Goal: Task Accomplishment & Management: Complete application form

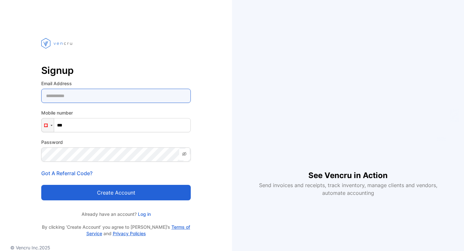
click at [124, 103] on Address-inputemail "email" at bounding box center [116, 96] width 150 height 14
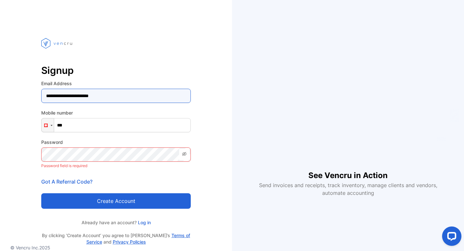
type Address-inputemail "**********"
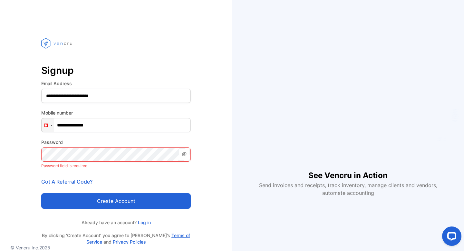
type input "**********"
click at [88, 147] on div "Password Password field is required" at bounding box center [116, 154] width 150 height 31
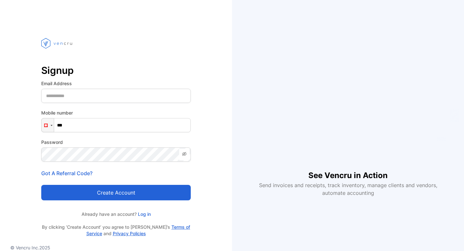
click at [116, 74] on p "Signup" at bounding box center [116, 70] width 150 height 15
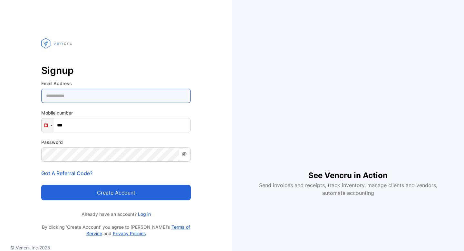
click at [113, 102] on Address-inputemail "email" at bounding box center [116, 96] width 150 height 14
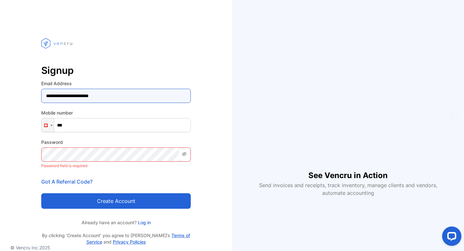
type Address-inputemail "**********"
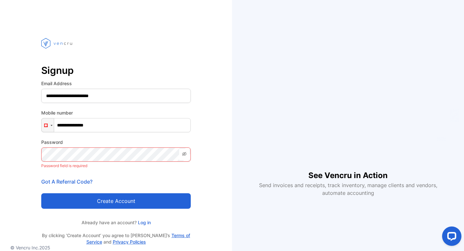
type input "**********"
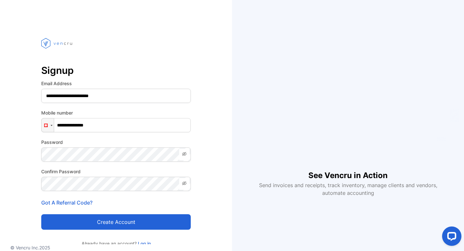
click at [113, 220] on button "Create account" at bounding box center [116, 221] width 150 height 15
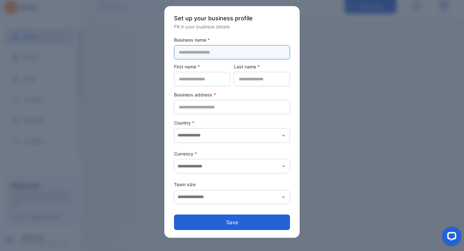
click at [193, 57] on name-inputcompanyname "text" at bounding box center [232, 52] width 116 height 14
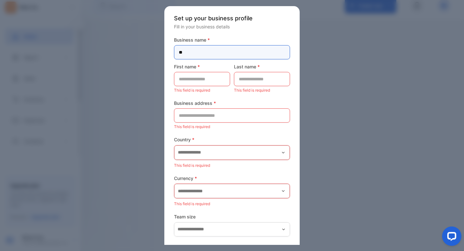
type name-inputcompanyname "*"
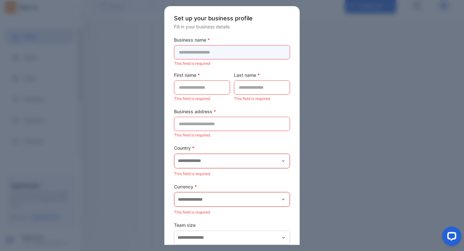
type name-inputcompanyname "*"
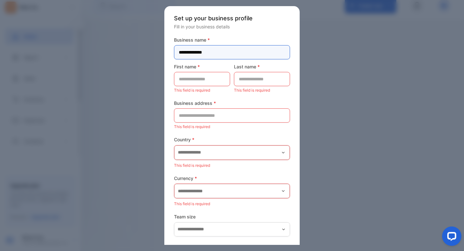
type name-inputcompanyname "**********"
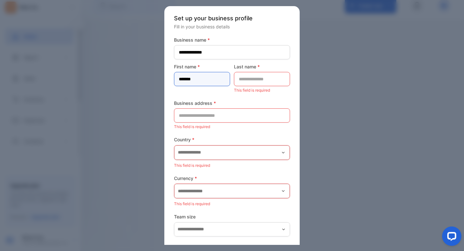
type name-inputfirstname "*******"
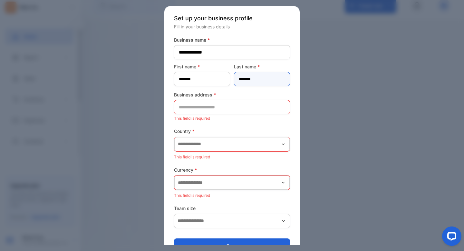
type name-inputlastname "*******"
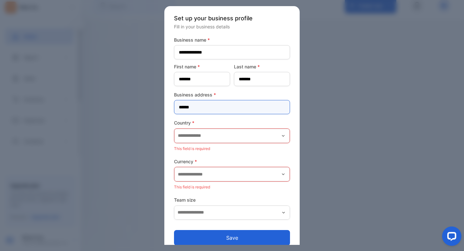
type address-inputaddress "******"
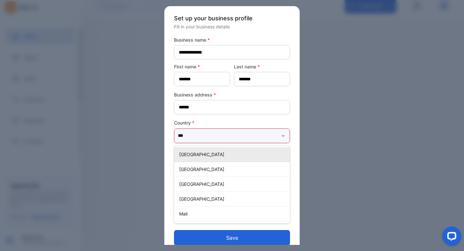
type input "****"
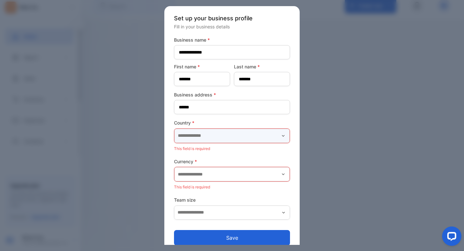
click at [222, 137] on input "text" at bounding box center [231, 136] width 115 height 14
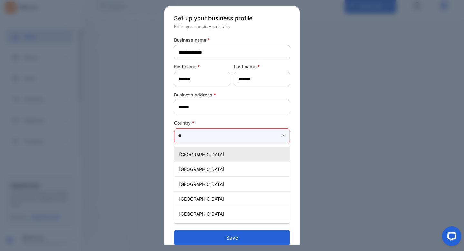
type input "*"
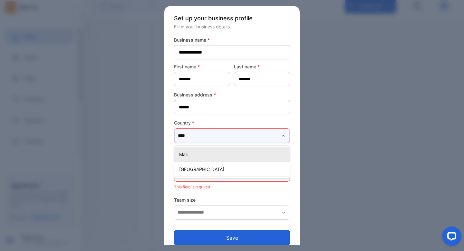
type input "****"
click at [230, 157] on p "Mali" at bounding box center [233, 154] width 108 height 7
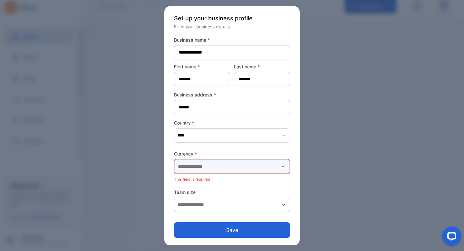
click at [224, 174] on input "text" at bounding box center [231, 166] width 115 height 14
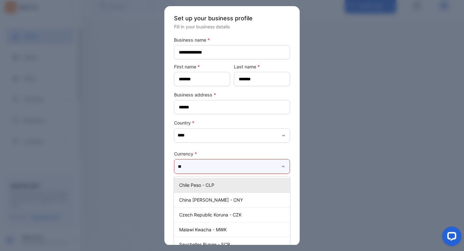
type input "*"
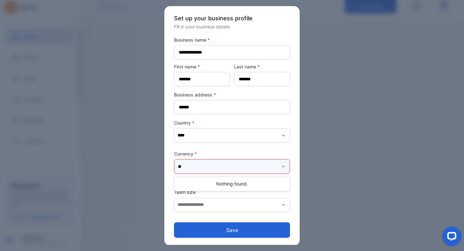
type input "*"
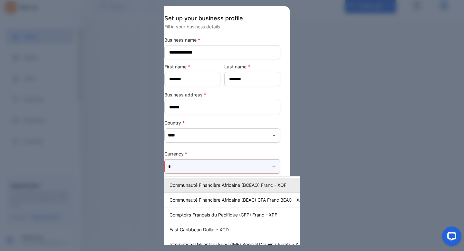
scroll to position [0, 20]
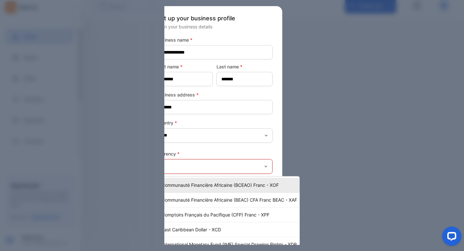
click at [238, 185] on p "Communauté Financière Africaine (BCEAO) Franc - XOF" at bounding box center [229, 185] width 135 height 7
type input "**********"
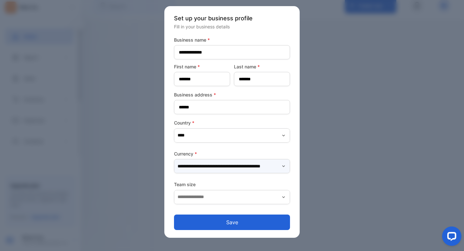
scroll to position [0, 0]
click at [194, 202] on input "text" at bounding box center [232, 197] width 116 height 14
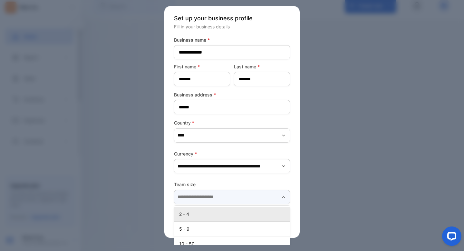
click at [194, 202] on input "text" at bounding box center [232, 197] width 116 height 14
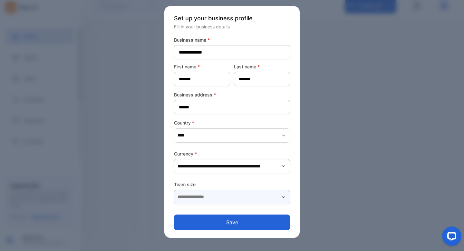
click at [194, 202] on input "text" at bounding box center [232, 197] width 116 height 14
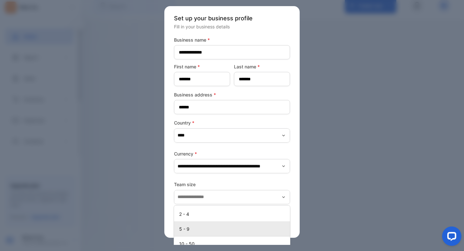
click at [193, 227] on p "5 - 9" at bounding box center [233, 228] width 108 height 7
type input "*****"
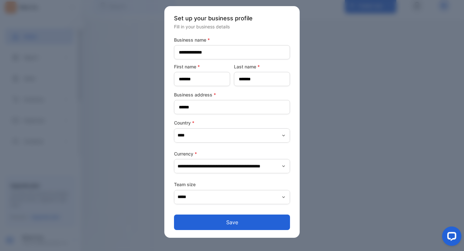
click at [213, 216] on button "Save" at bounding box center [232, 221] width 116 height 15
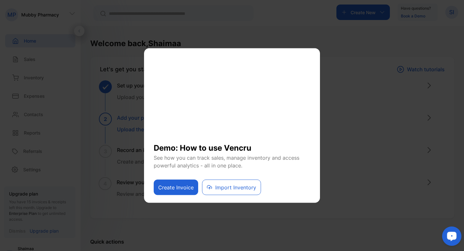
click at [455, 238] on icon "Open LiveChat chat widget" at bounding box center [452, 236] width 6 height 4
click at [222, 188] on button "Import Inventory" at bounding box center [231, 187] width 59 height 15
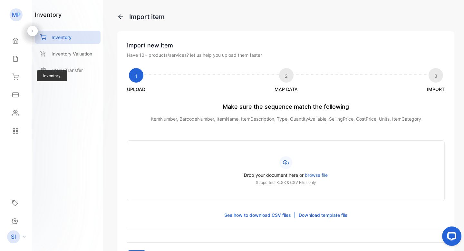
click at [23, 84] on div "Inventory Inventory" at bounding box center [16, 77] width 22 height 18
click at [13, 74] on icon at bounding box center [15, 77] width 6 height 6
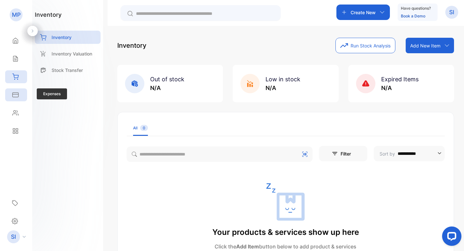
click at [17, 95] on icon at bounding box center [15, 95] width 6 height 6
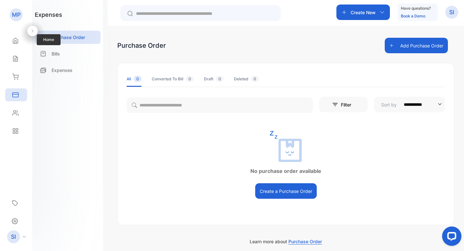
click at [12, 48] on div "Home Home" at bounding box center [16, 41] width 22 height 18
click at [13, 45] on div "Home" at bounding box center [16, 40] width 22 height 13
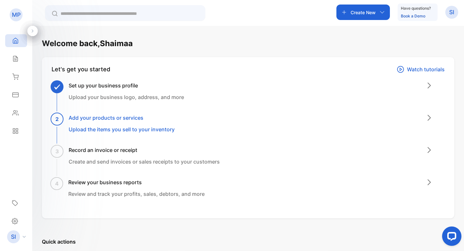
click at [76, 122] on div "2 Add your products or services Upload the items you sell to your inventory" at bounding box center [122, 123] width 106 height 19
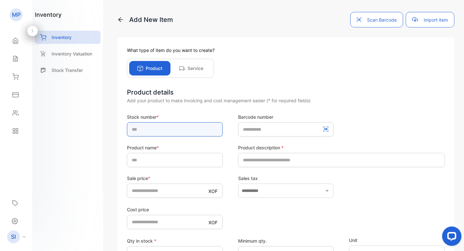
click at [165, 129] on input "text" at bounding box center [175, 129] width 96 height 14
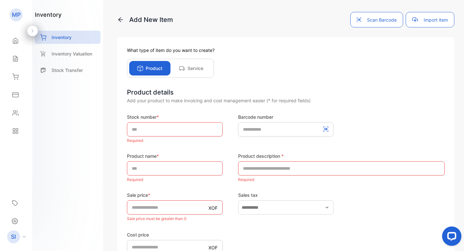
click at [95, 158] on div "inventory Inventory Inventory Valuation Stock Transfer" at bounding box center [67, 125] width 71 height 251
click at [166, 227] on form "Stock number * Required Barcode number Product name * Required Product descript…" at bounding box center [286, 236] width 318 height 244
click at [87, 58] on div "Inventory Valuation" at bounding box center [68, 53] width 66 height 13
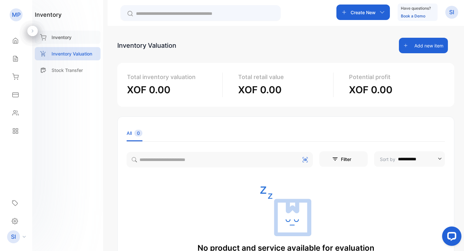
click at [88, 42] on div "Inventory" at bounding box center [68, 37] width 66 height 13
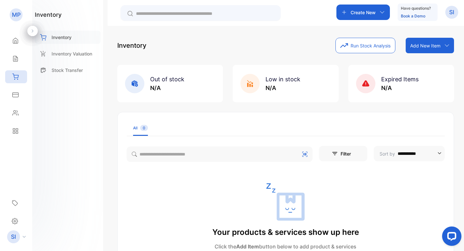
click at [52, 42] on div "Inventory" at bounding box center [68, 37] width 66 height 13
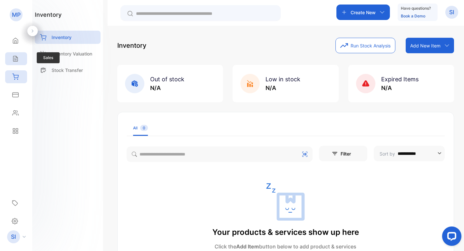
click at [15, 61] on icon at bounding box center [15, 58] width 6 height 6
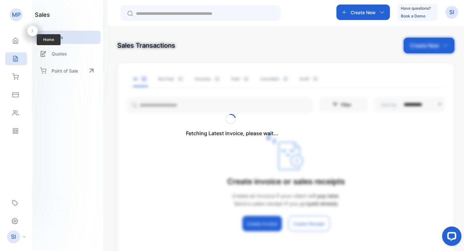
click at [15, 48] on div "Home Home" at bounding box center [16, 41] width 22 height 18
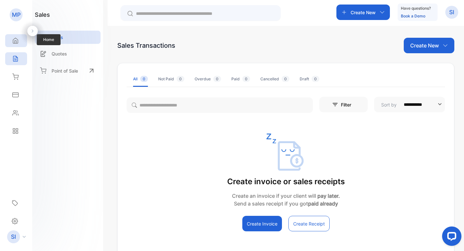
click at [13, 44] on div "Home" at bounding box center [16, 40] width 22 height 13
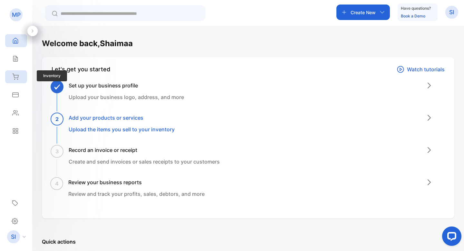
click at [12, 80] on icon at bounding box center [15, 77] width 6 height 6
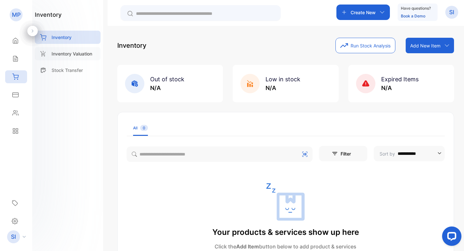
click at [67, 51] on p "Inventory Valuation" at bounding box center [72, 53] width 41 height 7
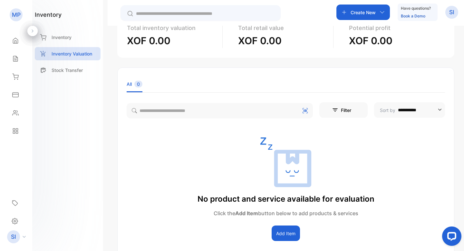
scroll to position [49, 0]
click at [12, 98] on div "Expenses" at bounding box center [16, 94] width 22 height 13
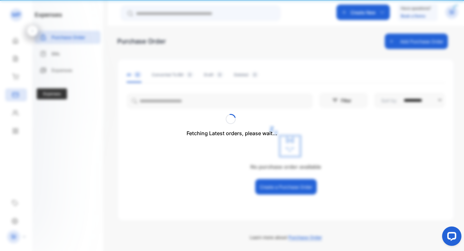
scroll to position [4, 0]
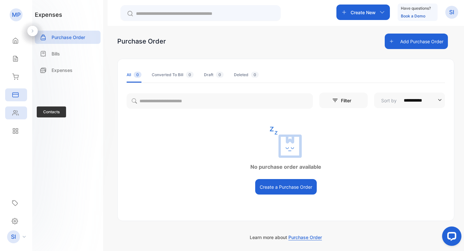
click at [16, 113] on icon at bounding box center [15, 113] width 6 height 6
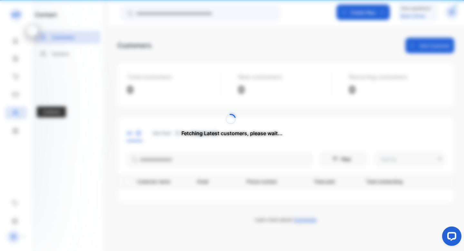
type input "**********"
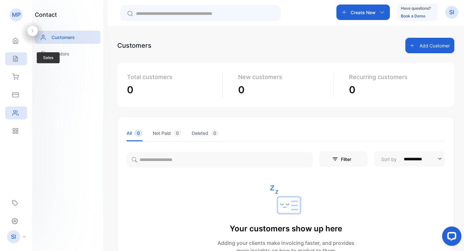
click at [20, 54] on div "Sales" at bounding box center [16, 58] width 22 height 13
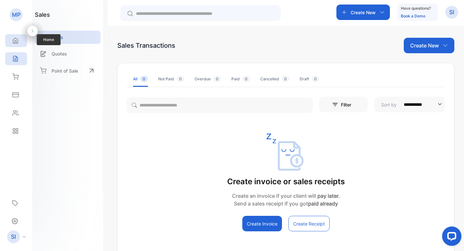
click at [16, 40] on icon at bounding box center [15, 40] width 6 height 6
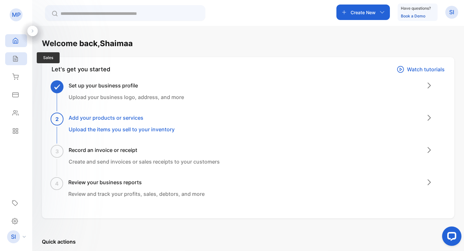
click at [13, 63] on div "Sales" at bounding box center [16, 58] width 22 height 13
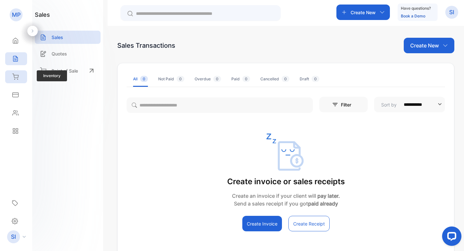
click at [22, 77] on div "Inventory" at bounding box center [16, 76] width 22 height 13
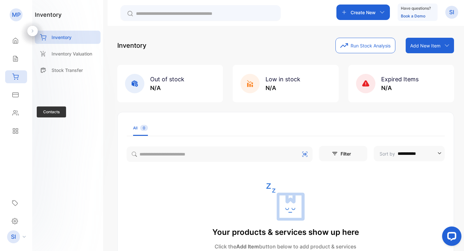
click at [21, 104] on div "Contacts Contacts" at bounding box center [16, 113] width 22 height 18
click at [14, 98] on div "Expenses" at bounding box center [16, 94] width 22 height 13
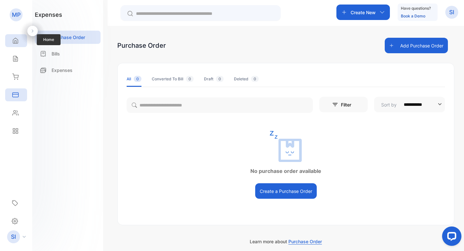
click at [14, 45] on div "Home" at bounding box center [16, 40] width 22 height 13
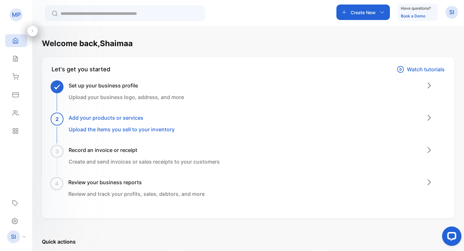
click at [117, 119] on h3 "Add your products or services" at bounding box center [122, 118] width 106 height 8
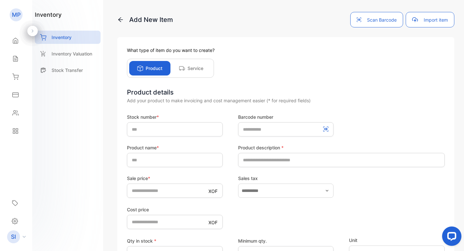
click at [173, 76] on div "Product Service" at bounding box center [170, 68] width 87 height 19
drag, startPoint x: 197, startPoint y: 60, endPoint x: 198, endPoint y: 67, distance: 6.8
click at [198, 67] on div "Product Service" at bounding box center [170, 68] width 87 height 19
click at [198, 67] on p "Service" at bounding box center [196, 68] width 16 height 7
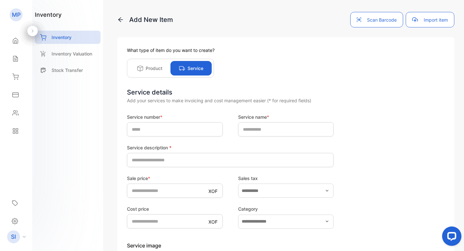
click at [159, 64] on div "Product" at bounding box center [149, 68] width 41 height 15
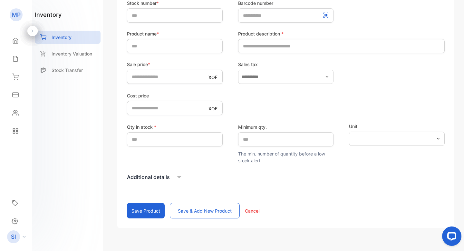
scroll to position [127, 0]
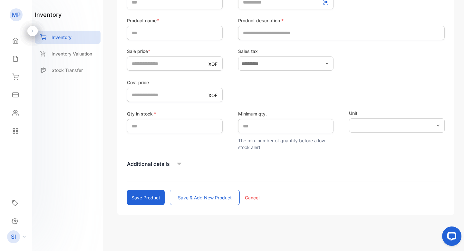
click at [165, 166] on p "Additional details" at bounding box center [148, 164] width 43 height 8
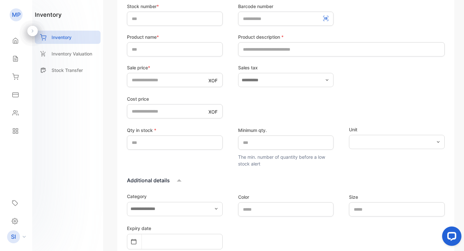
scroll to position [0, 0]
